Goal: Information Seeking & Learning: Learn about a topic

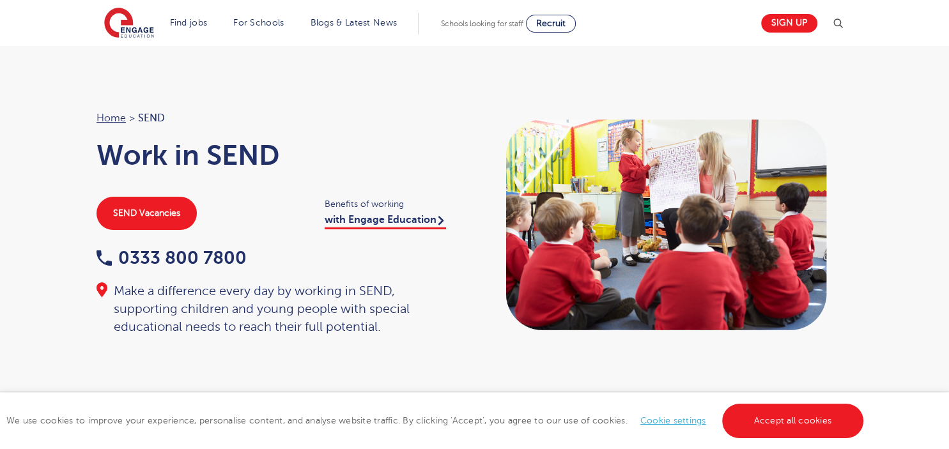
scroll to position [47, 0]
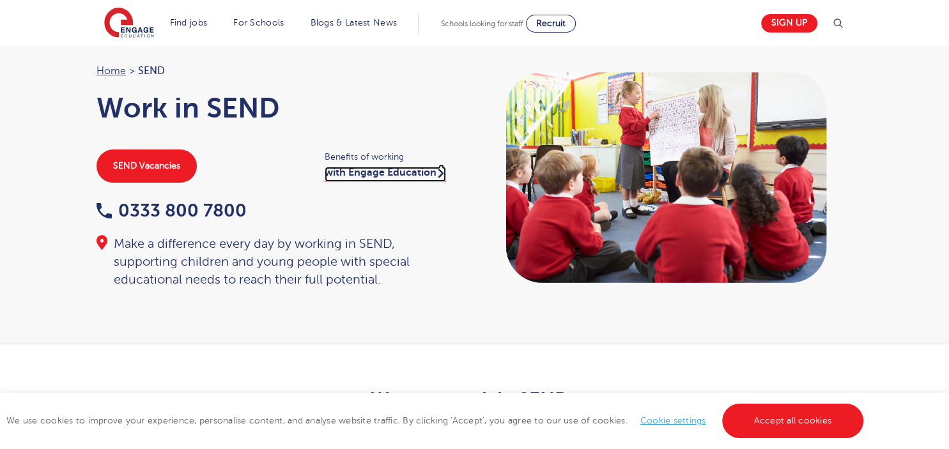
click at [397, 168] on link "with Engage Education" at bounding box center [384, 174] width 121 height 15
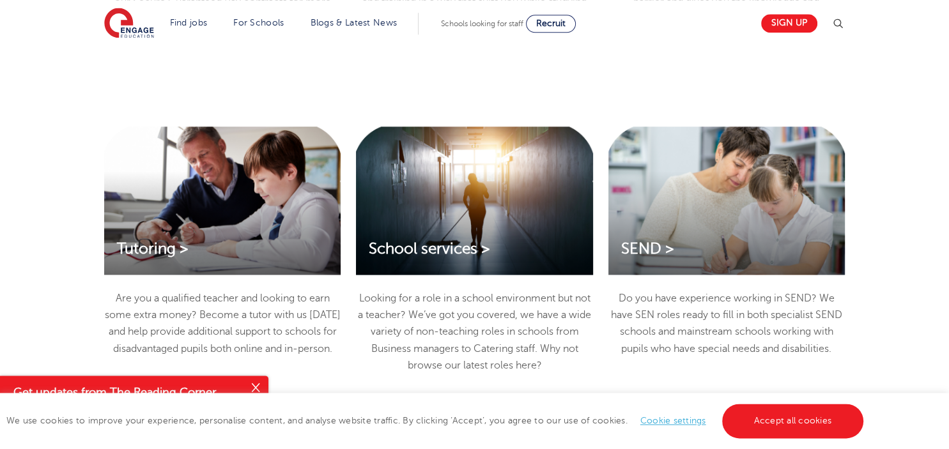
scroll to position [1730, 0]
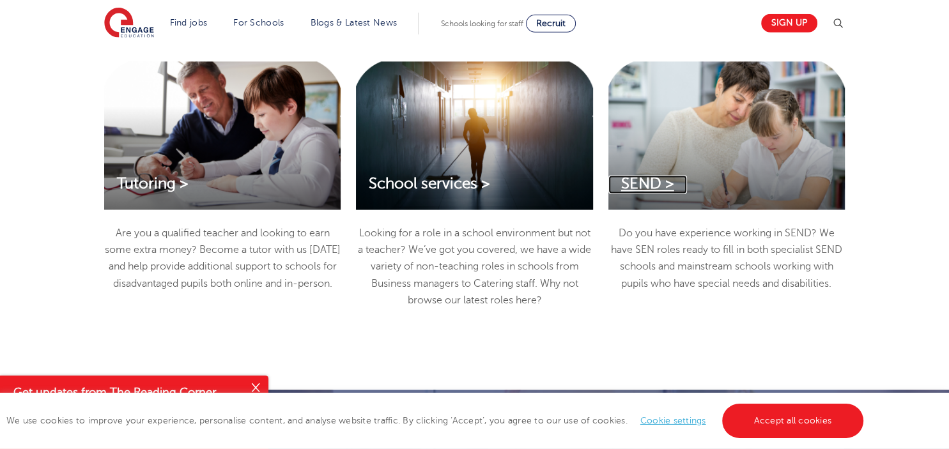
click at [627, 193] on span "SEND >" at bounding box center [647, 184] width 53 height 17
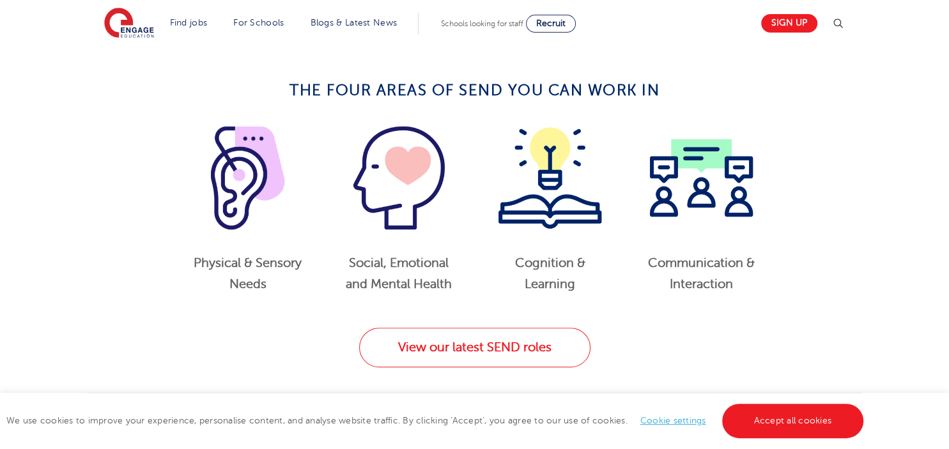
scroll to position [604, 0]
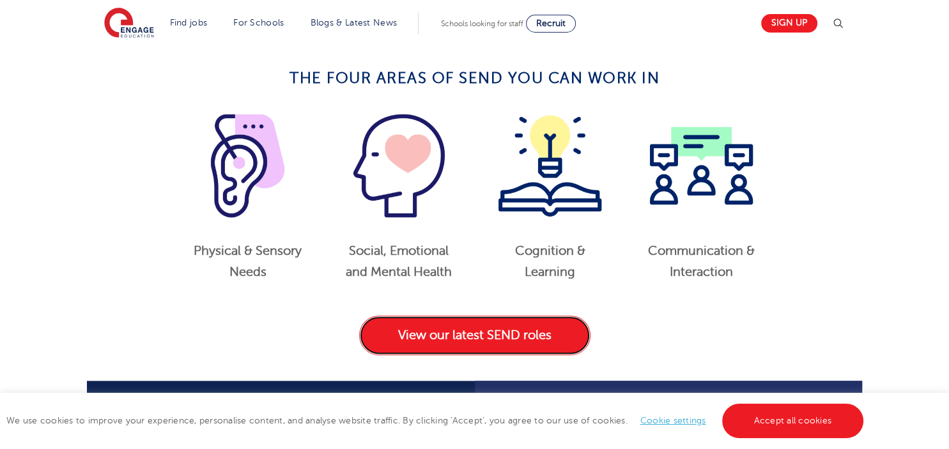
click at [515, 330] on link "View our latest SEND roles" at bounding box center [474, 336] width 231 height 40
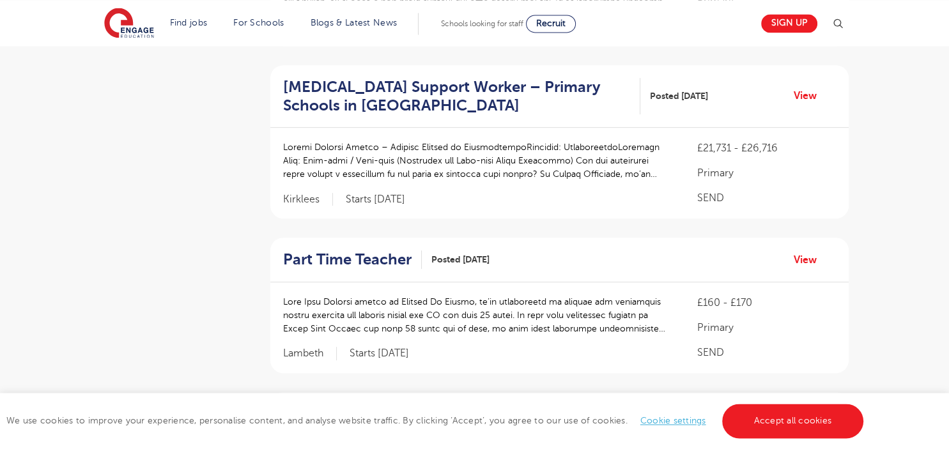
scroll to position [606, 0]
